Goal: Task Accomplishment & Management: Use online tool/utility

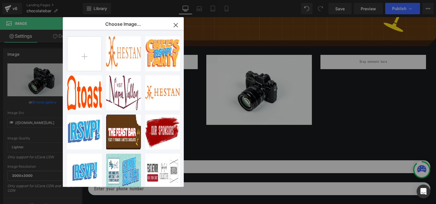
click at [175, 26] on icon "button" at bounding box center [176, 25] width 4 height 4
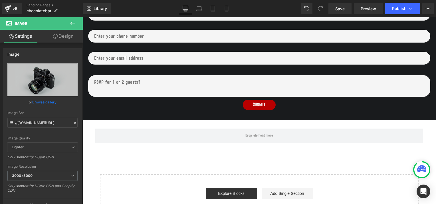
scroll to position [179, 0]
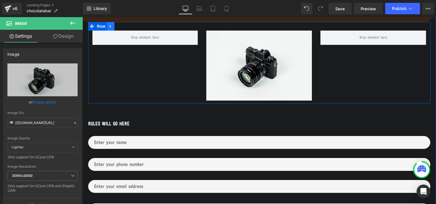
click at [109, 25] on icon at bounding box center [111, 26] width 4 height 4
click at [116, 25] on icon at bounding box center [118, 26] width 4 height 4
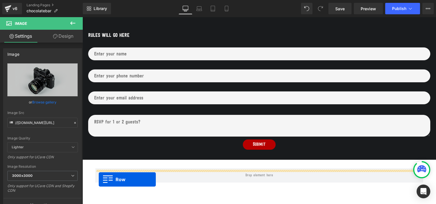
scroll to position [311, 0]
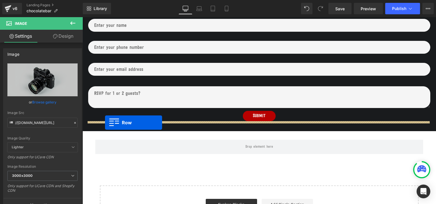
drag, startPoint x: 90, startPoint y: 107, endPoint x: 105, endPoint y: 123, distance: 22.0
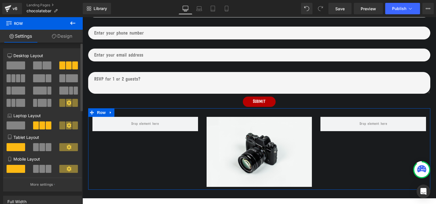
click at [15, 67] on span at bounding box center [16, 65] width 19 height 8
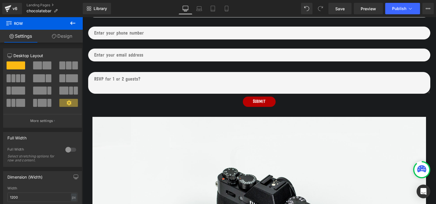
click at [70, 24] on icon at bounding box center [72, 23] width 7 height 7
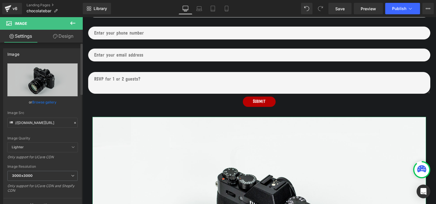
click at [44, 102] on link "Browse gallery" at bounding box center [44, 102] width 24 height 10
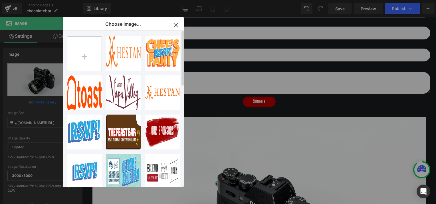
click at [85, 56] on input "file" at bounding box center [84, 54] width 34 height 34
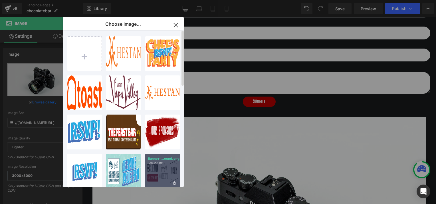
click at [163, 167] on div "Banner-...ound.png 135.23 KB" at bounding box center [162, 170] width 35 height 35
type input "[URL][DOMAIN_NAME]"
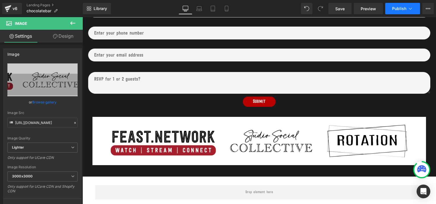
click at [395, 9] on span "Publish" at bounding box center [399, 8] width 14 height 5
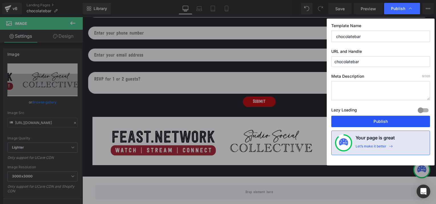
click at [369, 120] on button "Publish" at bounding box center [380, 120] width 99 height 11
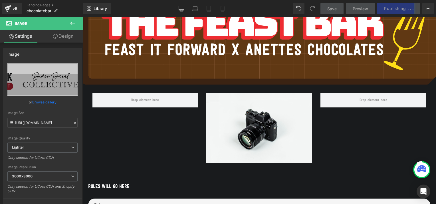
scroll to position [113, 0]
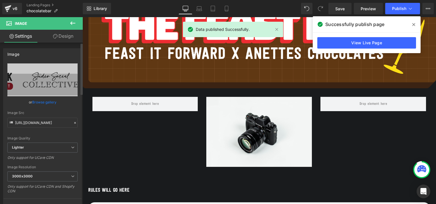
click at [43, 101] on link "Browse gallery" at bounding box center [44, 102] width 24 height 10
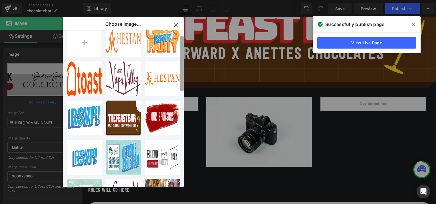
scroll to position [0, 0]
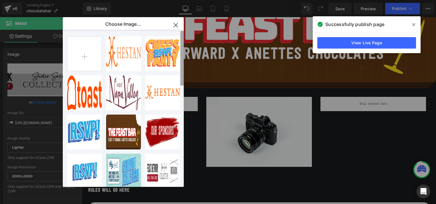
click at [183, 45] on b at bounding box center [181, 58] width 3 height 55
click at [174, 25] on icon "button" at bounding box center [175, 25] width 9 height 9
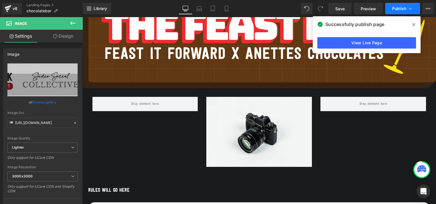
click at [394, 7] on span "Publish" at bounding box center [399, 8] width 14 height 5
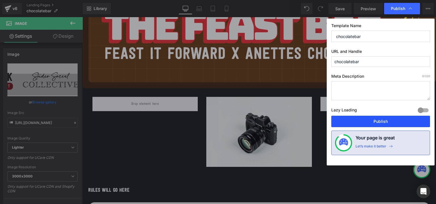
click at [378, 121] on button "Publish" at bounding box center [380, 120] width 99 height 11
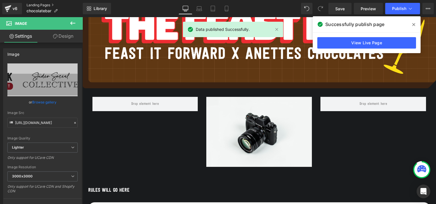
click at [36, 4] on link "Landing Pages" at bounding box center [55, 5] width 56 height 5
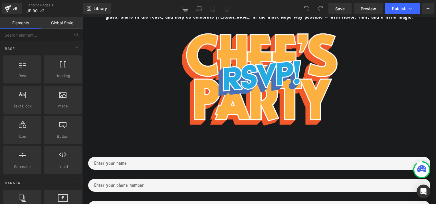
scroll to position [397, 0]
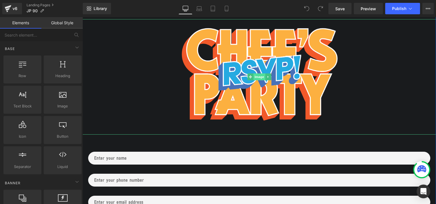
click at [254, 73] on span "Image" at bounding box center [259, 76] width 12 height 7
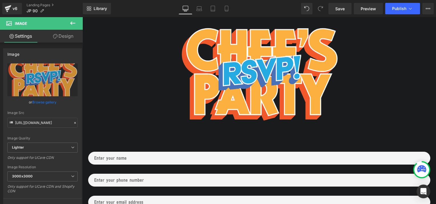
click at [70, 20] on icon at bounding box center [72, 23] width 7 height 7
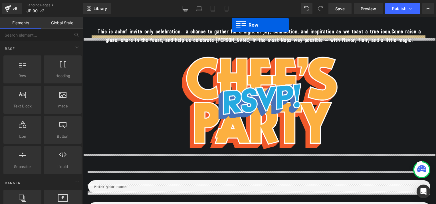
scroll to position [345, 0]
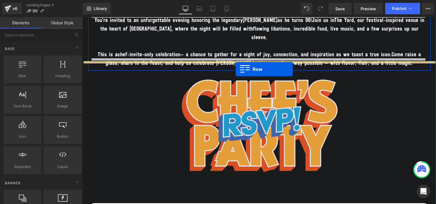
drag, startPoint x: 106, startPoint y: 86, endPoint x: 236, endPoint y: 69, distance: 130.9
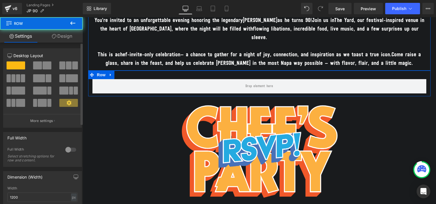
click at [35, 66] on span at bounding box center [37, 65] width 9 height 8
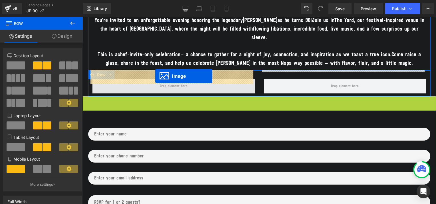
drag, startPoint x: 248, startPoint y: 146, endPoint x: 155, endPoint y: 76, distance: 115.8
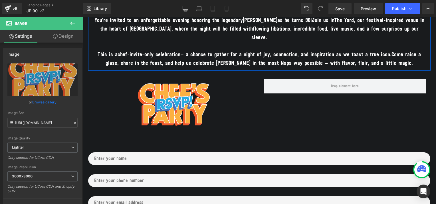
click at [70, 22] on icon at bounding box center [72, 23] width 7 height 7
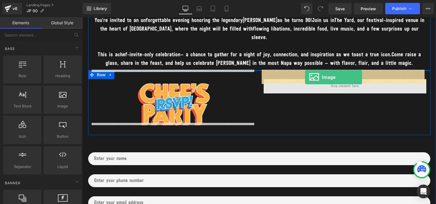
drag, startPoint x: 143, startPoint y: 119, endPoint x: 305, endPoint y: 77, distance: 167.0
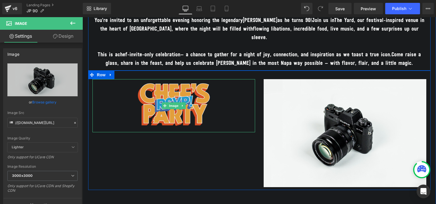
click at [194, 80] on img at bounding box center [173, 105] width 73 height 53
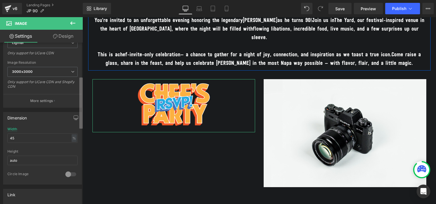
scroll to position [105, 0]
click at [81, 96] on b at bounding box center [80, 102] width 3 height 51
drag, startPoint x: 16, startPoint y: 137, endPoint x: 6, endPoint y: 136, distance: 10.3
click at [6, 136] on div "45% Width 45 % % px auto Height auto 0 Circle Image" at bounding box center [42, 154] width 78 height 57
type input "100"
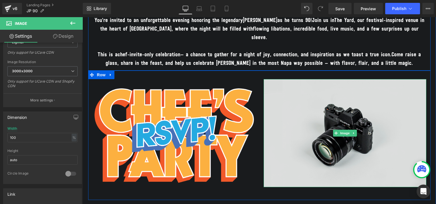
click at [340, 106] on img at bounding box center [345, 133] width 163 height 108
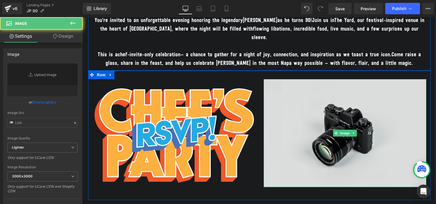
type input "//d1um8515vdn9kb.cloudfront.net/images/parallax.jpg"
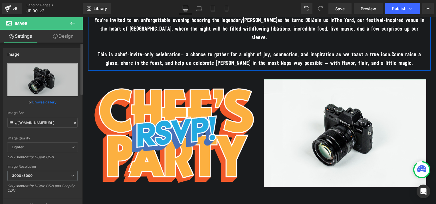
click at [48, 102] on link "Browse gallery" at bounding box center [44, 102] width 24 height 10
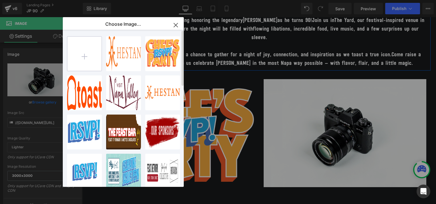
click at [92, 56] on input "file" at bounding box center [84, 54] width 34 height 34
type input "C:\fakepath\JP_Banner info.jpg"
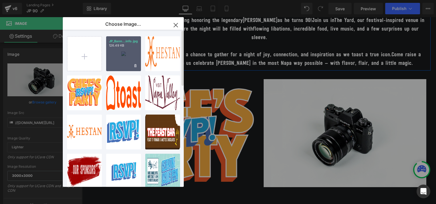
click at [126, 53] on div "JP_Bann...info.jpg 126.49 KB" at bounding box center [123, 53] width 35 height 35
type input "https://ucarecdn.com/8f31aa9b-d4e5-4d56-b0ef-19e669d61d52/-/format/auto/-/previ…"
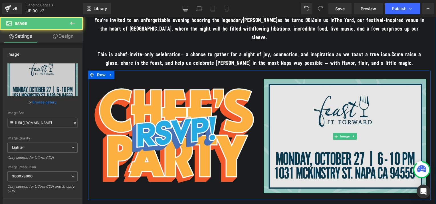
click at [315, 96] on img at bounding box center [345, 136] width 163 height 114
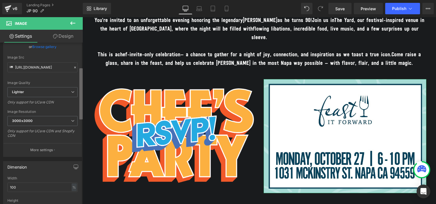
scroll to position [88, 0]
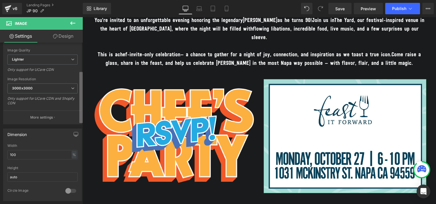
click at [80, 106] on b at bounding box center [80, 97] width 3 height 51
drag, startPoint x: 25, startPoint y: 151, endPoint x: 2, endPoint y: 152, distance: 22.5
click at [2, 152] on div "Dimension 100% Width 100 % % px auto Height auto 0 Circle Image" at bounding box center [42, 162] width 85 height 77
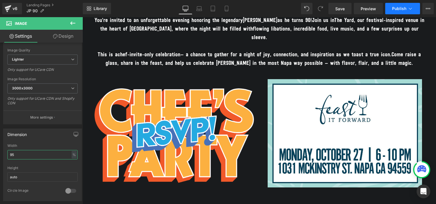
type input "95"
click at [401, 5] on button "Publish" at bounding box center [402, 8] width 35 height 11
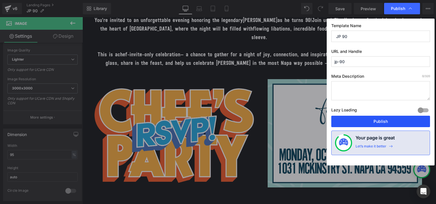
click at [367, 123] on button "Publish" at bounding box center [380, 120] width 99 height 11
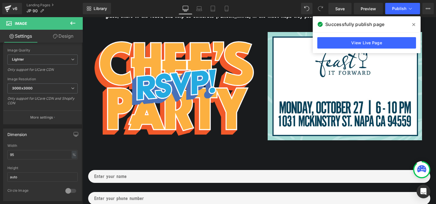
scroll to position [394, 0]
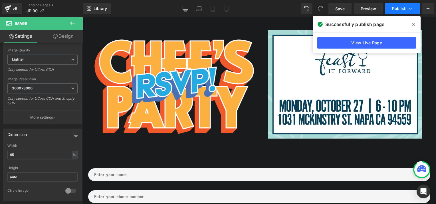
click at [394, 10] on span "Publish" at bounding box center [399, 8] width 14 height 5
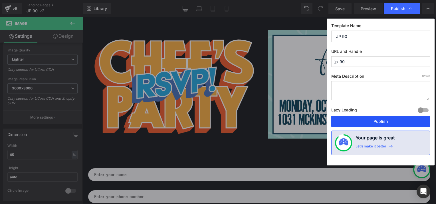
click at [356, 123] on button "Publish" at bounding box center [380, 120] width 99 height 11
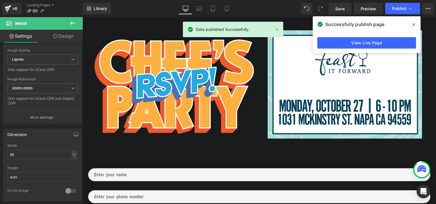
click at [414, 24] on icon at bounding box center [413, 24] width 3 height 5
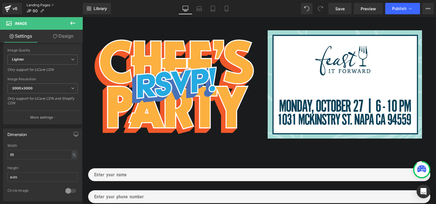
click at [40, 5] on link "Landing Pages" at bounding box center [55, 5] width 56 height 5
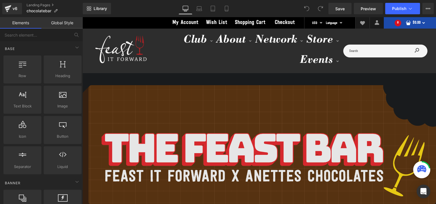
click at [247, 119] on img at bounding box center [258, 147] width 353 height 125
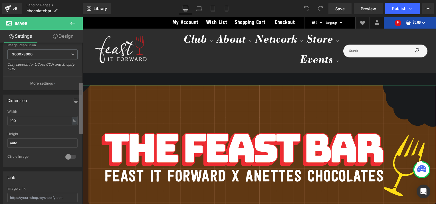
scroll to position [122, 0]
click at [79, 111] on b at bounding box center [80, 108] width 3 height 51
drag, startPoint x: 26, startPoint y: 117, endPoint x: -1, endPoint y: 117, distance: 27.4
click at [0, 117] on html "You are previewing how the will restyle your page. You can not edit Elements in…" at bounding box center [218, 102] width 436 height 204
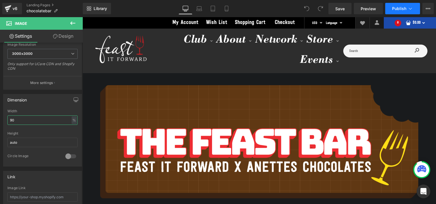
type input "90"
click at [400, 9] on span "Publish" at bounding box center [399, 8] width 14 height 5
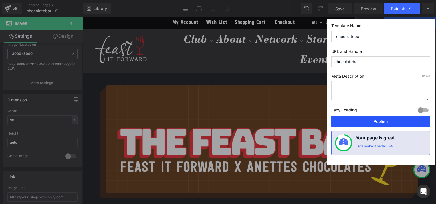
click at [361, 119] on button "Publish" at bounding box center [380, 120] width 99 height 11
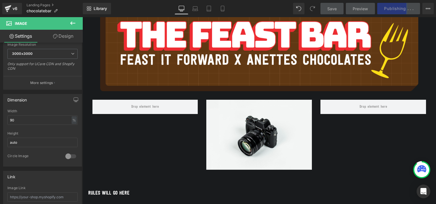
scroll to position [109, 0]
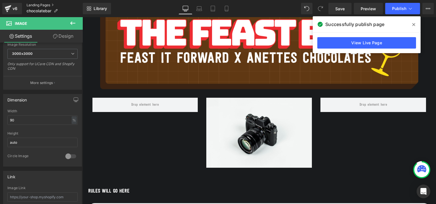
click at [46, 5] on link "Landing Pages" at bounding box center [55, 5] width 56 height 5
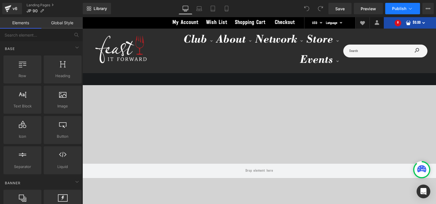
click at [412, 10] on icon at bounding box center [410, 9] width 6 height 6
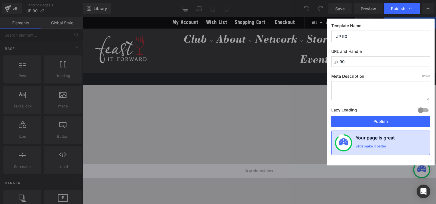
click at [376, 144] on div "Let’s make it better" at bounding box center [370, 147] width 31 height 7
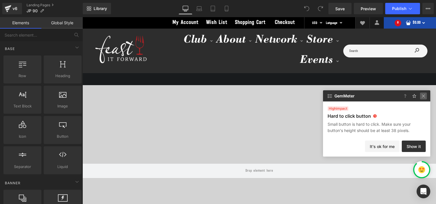
click at [423, 95] on img at bounding box center [423, 95] width 7 height 7
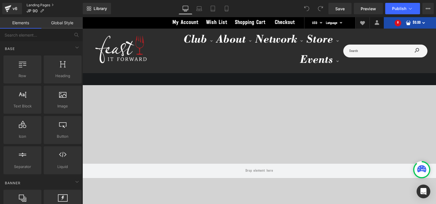
click at [31, 5] on link "Landing Pages" at bounding box center [55, 5] width 56 height 5
click at [410, 7] on icon at bounding box center [410, 9] width 6 height 6
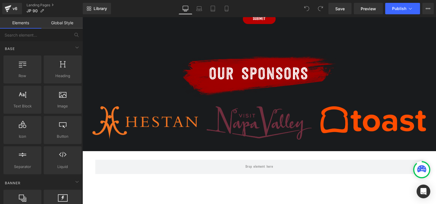
scroll to position [627, 0]
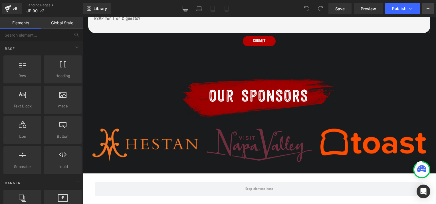
click at [425, 7] on icon at bounding box center [427, 8] width 5 height 5
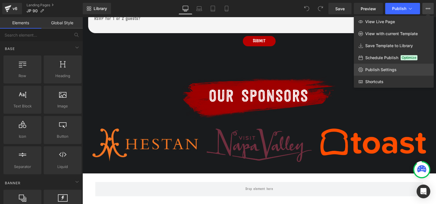
click at [382, 69] on span "Publish Settings" at bounding box center [380, 69] width 31 height 5
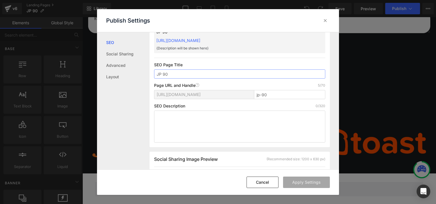
scroll to position [0, 0]
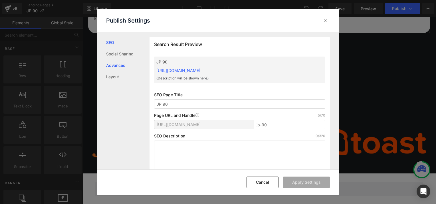
click at [121, 66] on link "Advanced" at bounding box center [127, 65] width 43 height 11
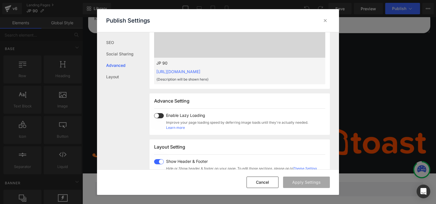
scroll to position [294, 0]
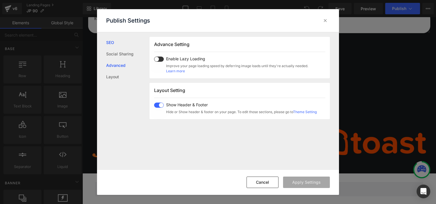
click at [108, 42] on link "SEO" at bounding box center [127, 42] width 43 height 11
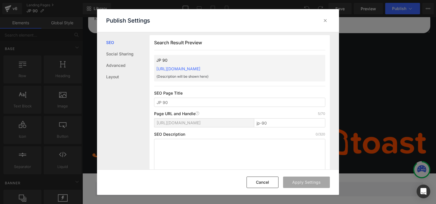
scroll to position [0, 0]
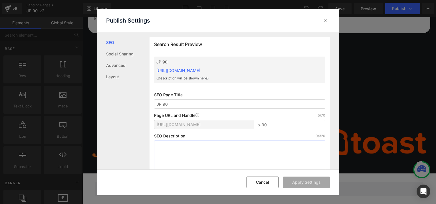
click at [185, 144] on textarea at bounding box center [239, 156] width 171 height 32
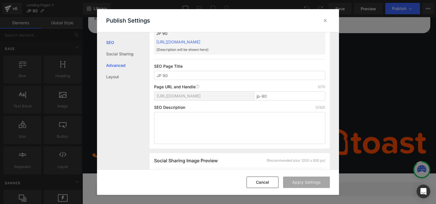
click at [108, 66] on link "Advanced" at bounding box center [127, 65] width 43 height 11
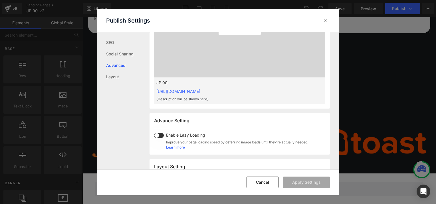
scroll to position [145, 0]
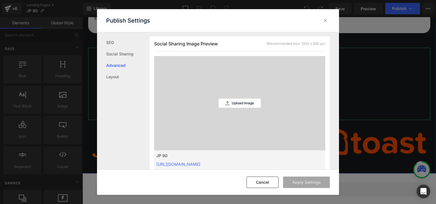
drag, startPoint x: 421, startPoint y: 123, endPoint x: 339, endPoint y: 104, distance: 84.4
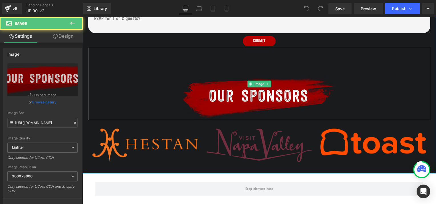
click at [339, 104] on div at bounding box center [259, 84] width 342 height 72
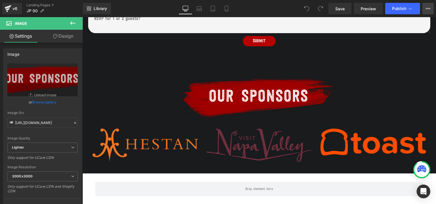
click at [424, 7] on button "View Live Page View with current Template Save Template to Library Schedule Pub…" at bounding box center [427, 8] width 11 height 11
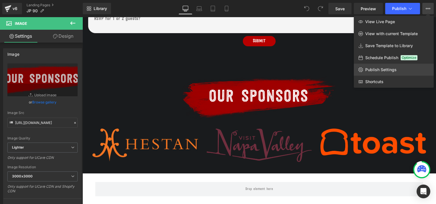
click at [378, 71] on span "Publish Settings" at bounding box center [380, 69] width 31 height 5
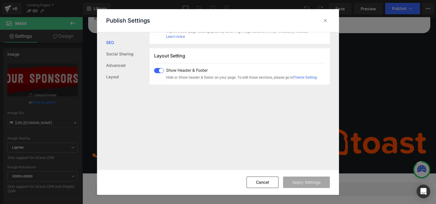
scroll to position [330, 0]
click at [308, 76] on link "Theme Setting" at bounding box center [305, 76] width 24 height 4
click at [327, 20] on icon at bounding box center [325, 21] width 6 height 6
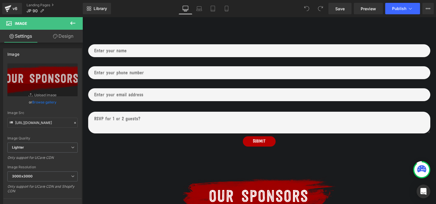
scroll to position [530, 0]
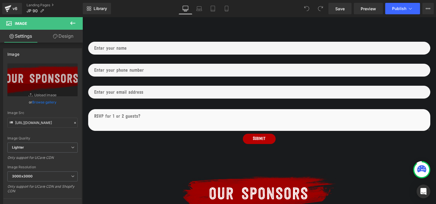
click at [94, 110] on textarea at bounding box center [259, 120] width 342 height 22
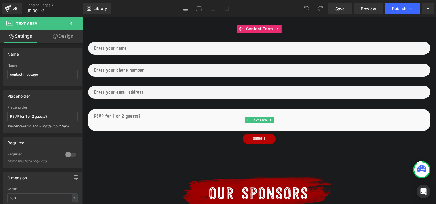
click at [140, 109] on textarea at bounding box center [259, 120] width 342 height 22
click at [94, 109] on textarea at bounding box center [259, 120] width 342 height 22
type textarea "N"
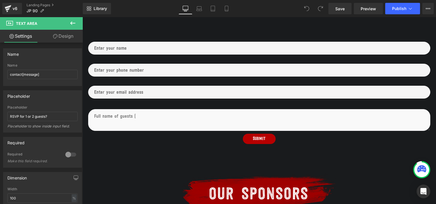
type textarea "Full name of guests ("
